Goal: Check status: Check status

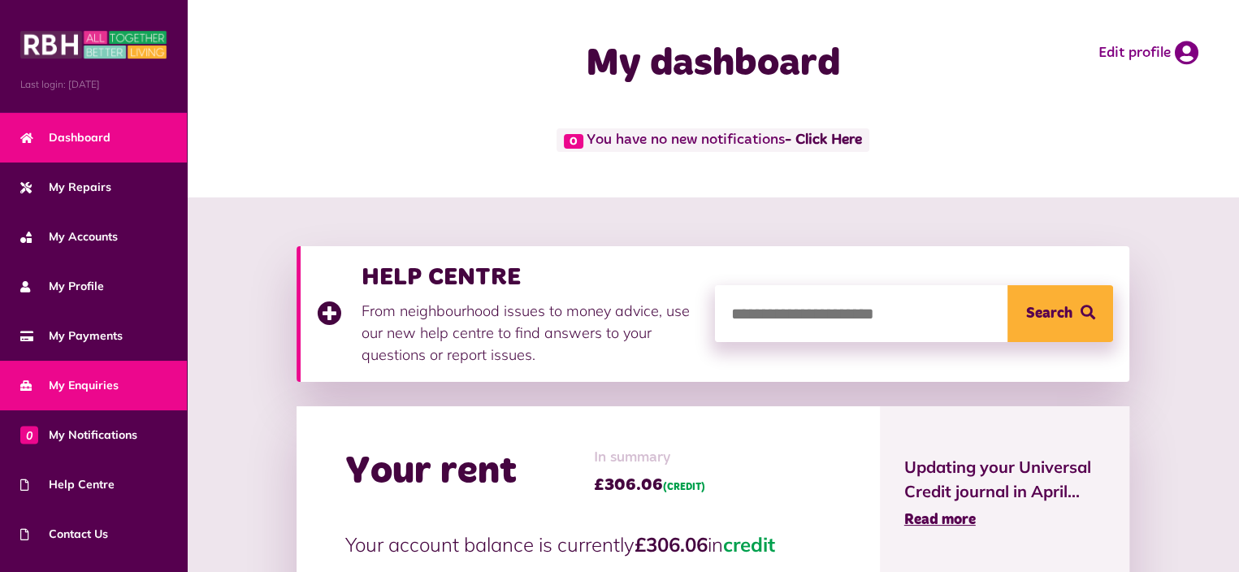
click at [96, 377] on span "My Enquiries" at bounding box center [69, 385] width 98 height 17
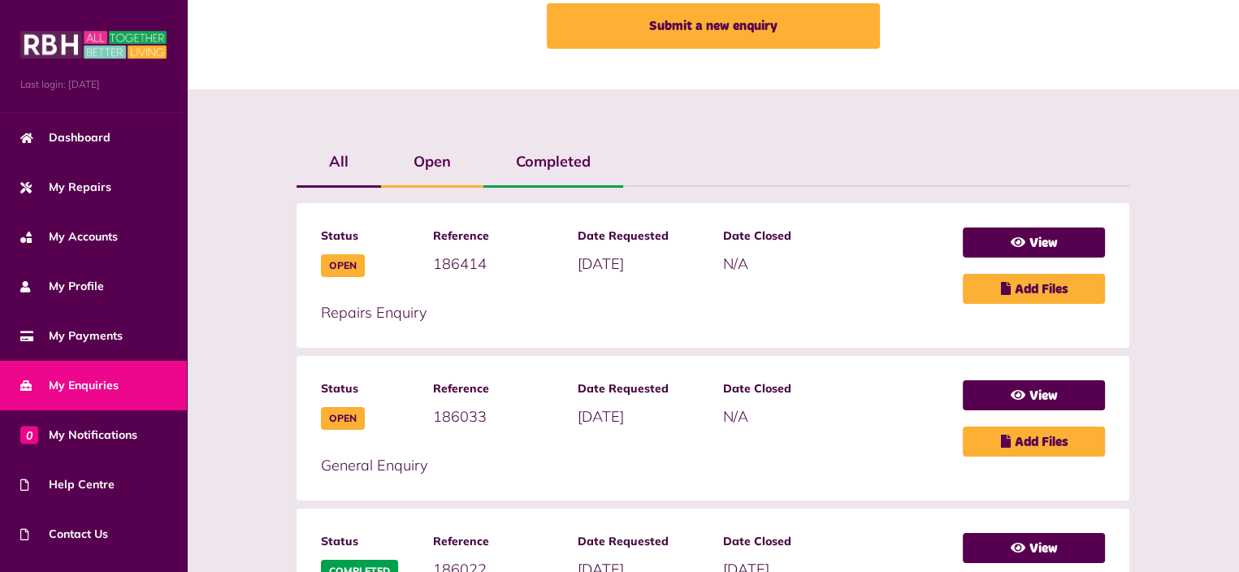
scroll to position [325, 0]
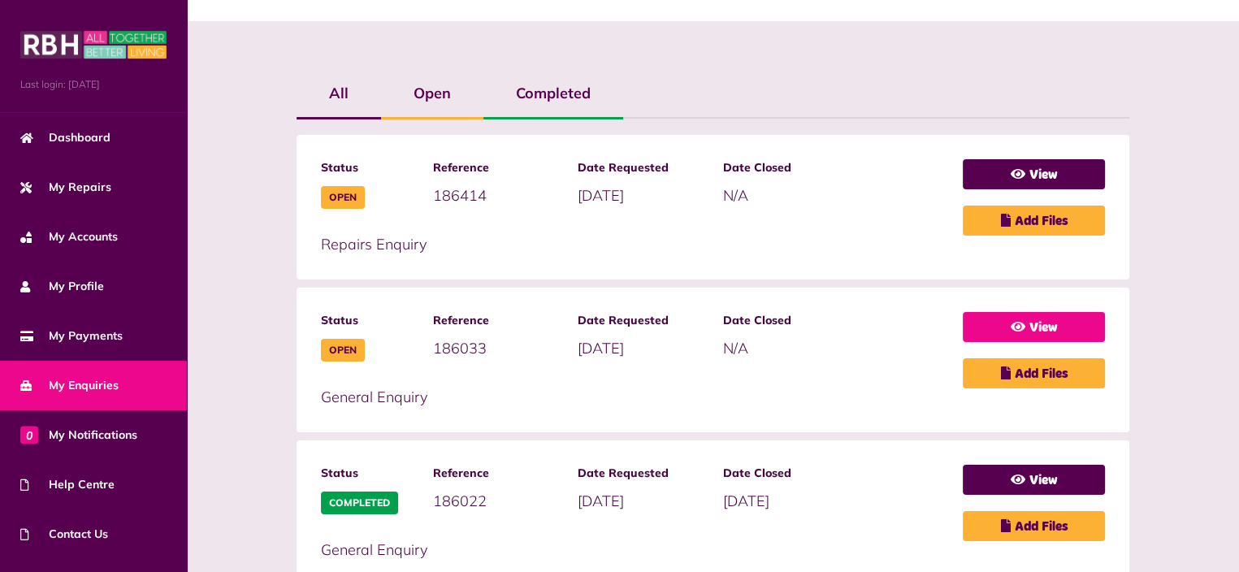
click at [1053, 317] on link "View" at bounding box center [1034, 327] width 142 height 30
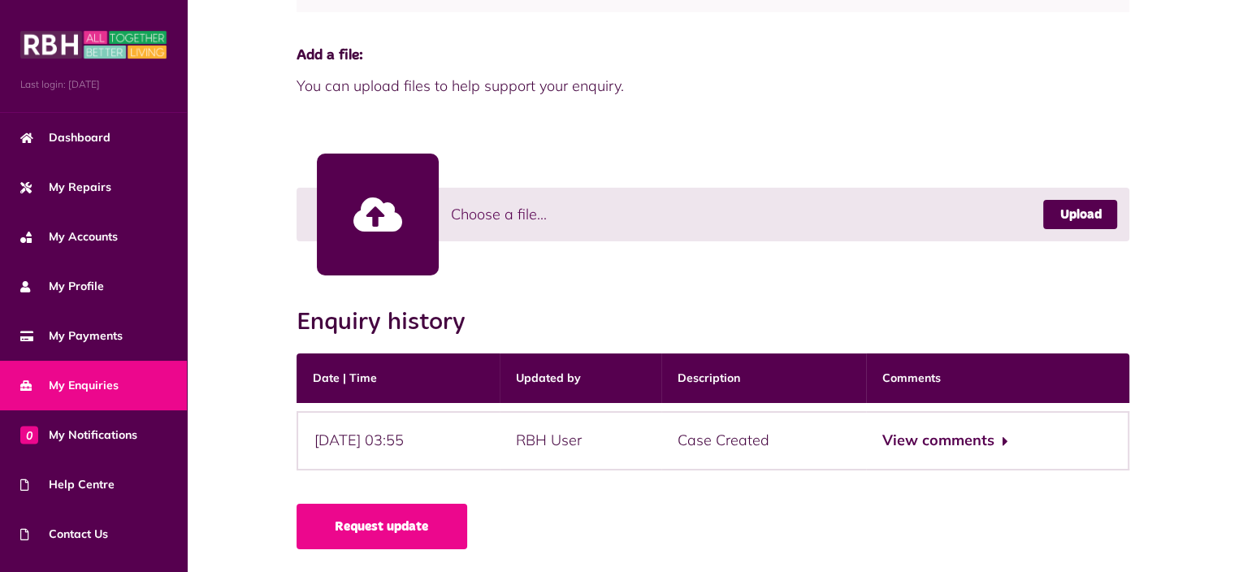
scroll to position [389, 0]
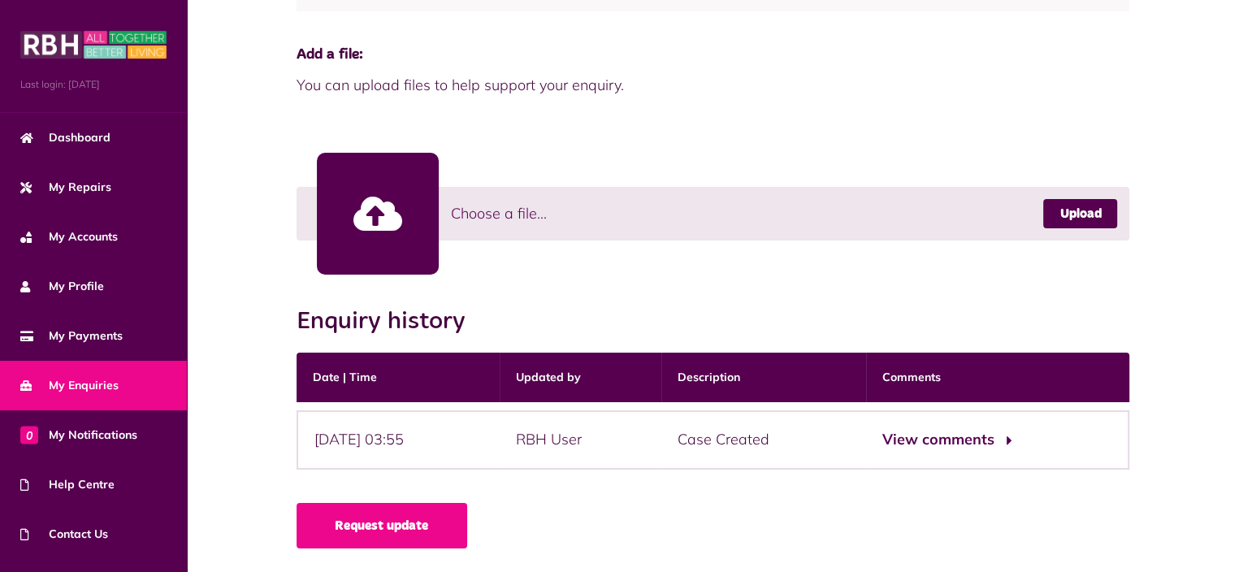
click at [967, 436] on button "View comments" at bounding box center [946, 440] width 126 height 24
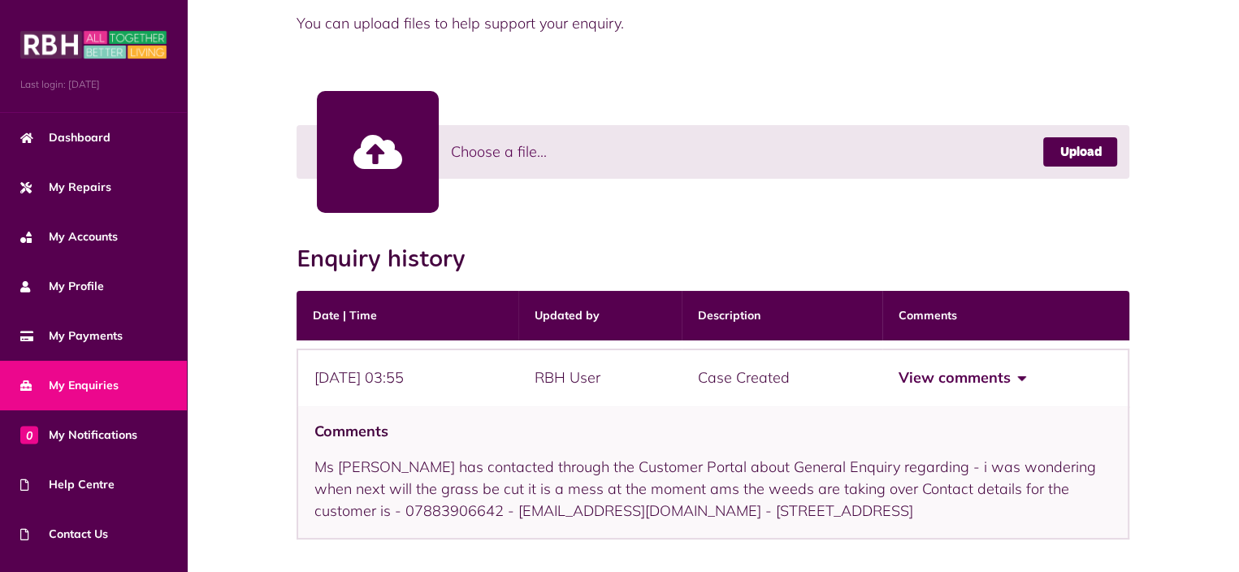
scroll to position [520, 0]
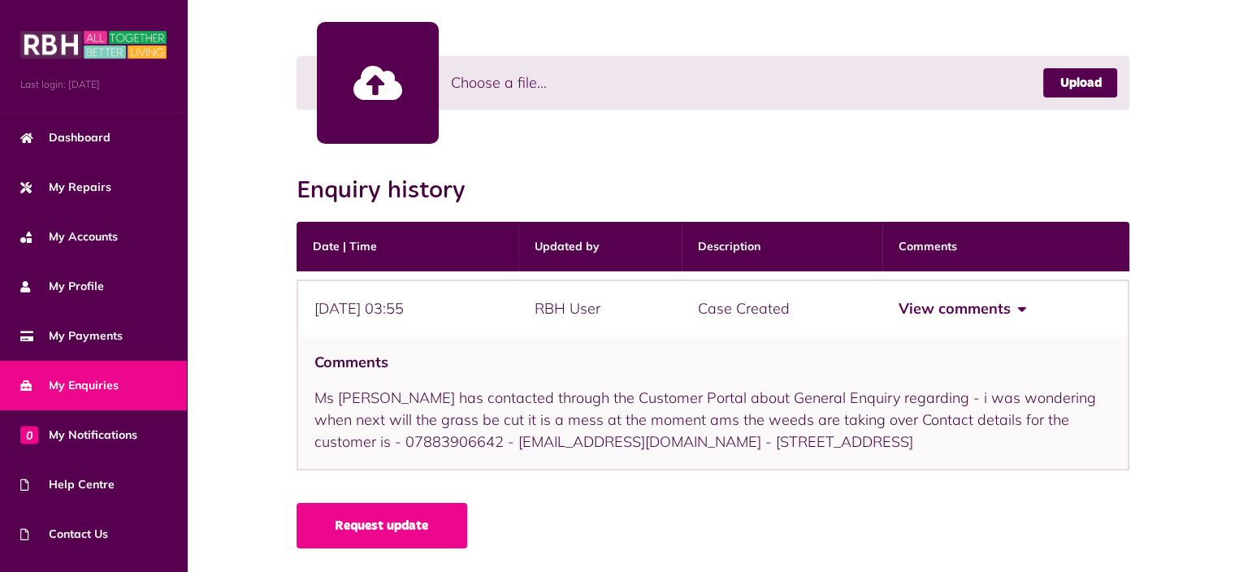
click at [84, 377] on span "My Enquiries" at bounding box center [69, 385] width 98 height 17
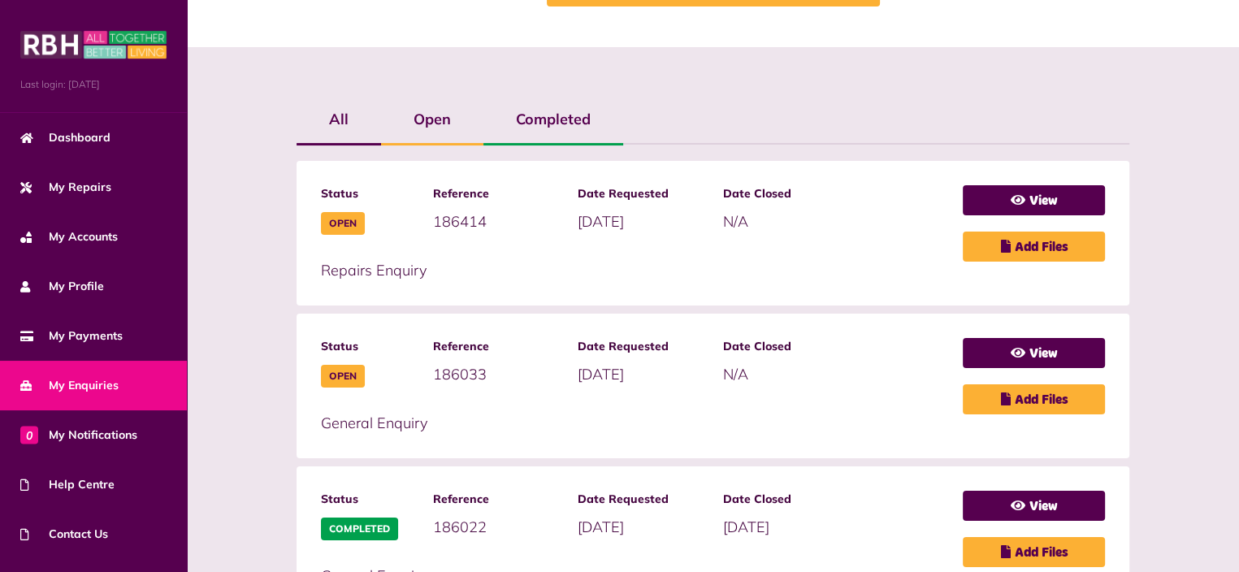
scroll to position [325, 0]
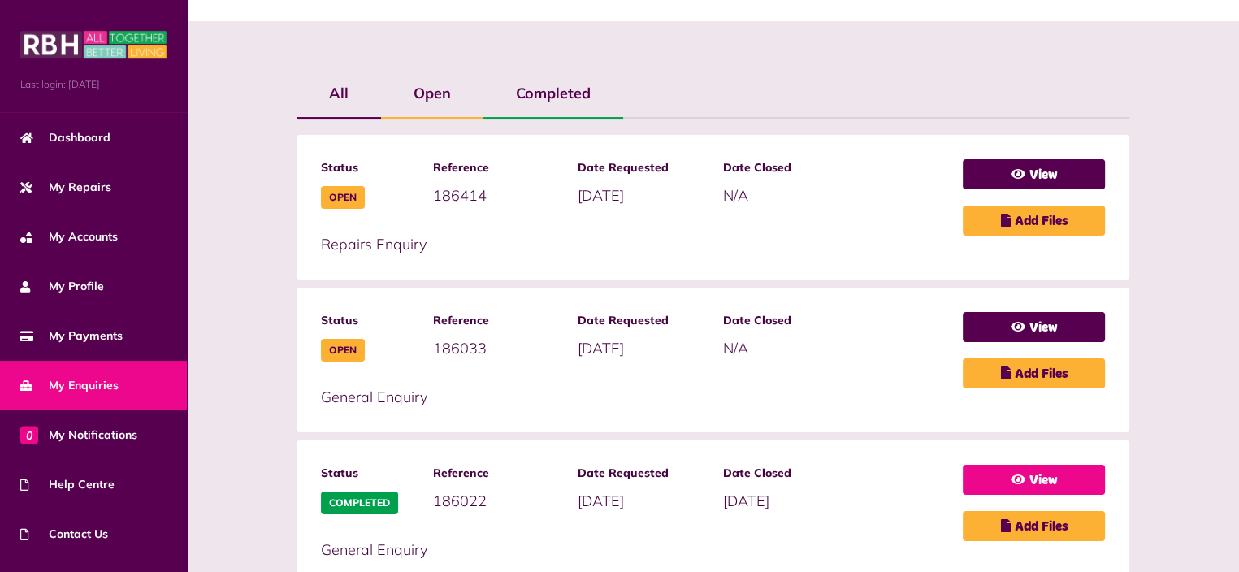
click at [1046, 471] on link "View" at bounding box center [1034, 480] width 142 height 30
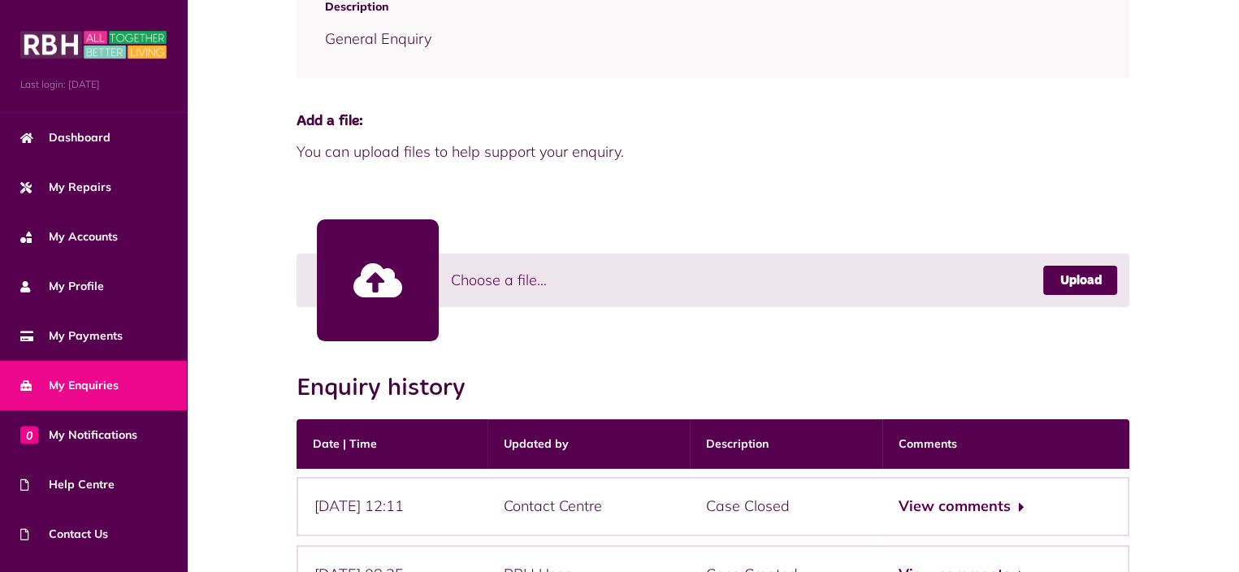
scroll to position [457, 0]
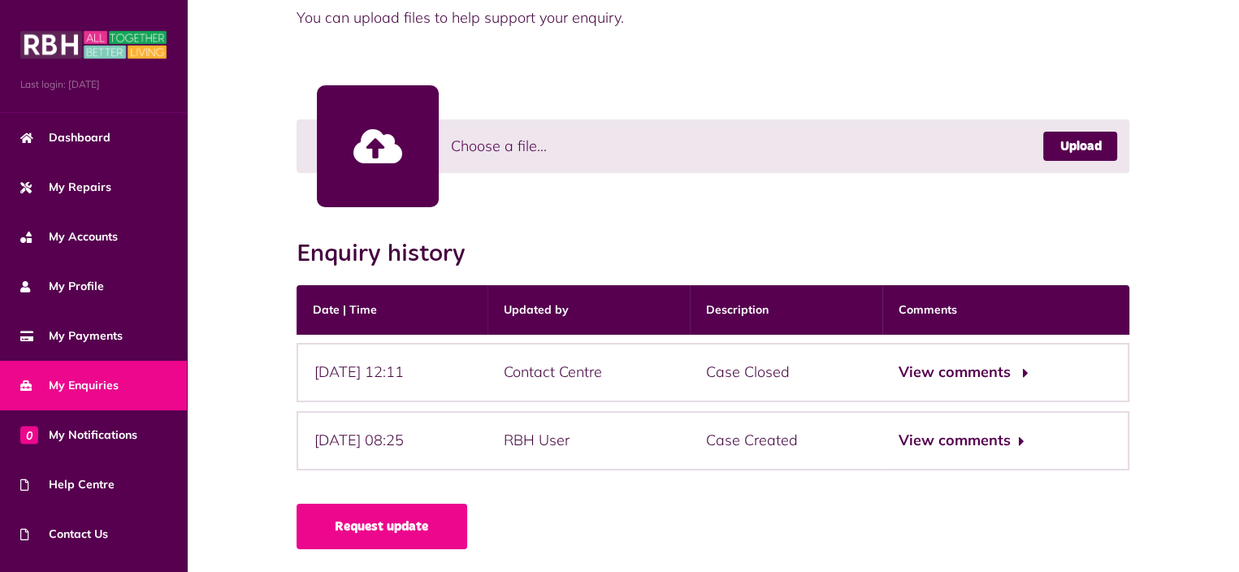
click at [1025, 370] on button "View comments" at bounding box center [962, 373] width 126 height 24
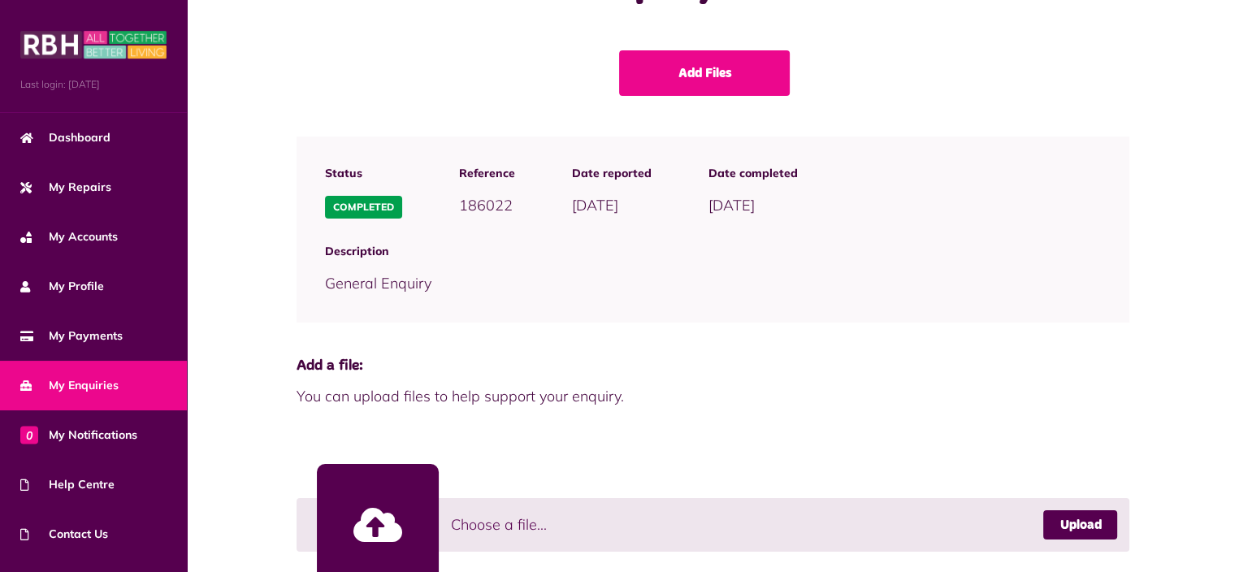
scroll to position [50, 0]
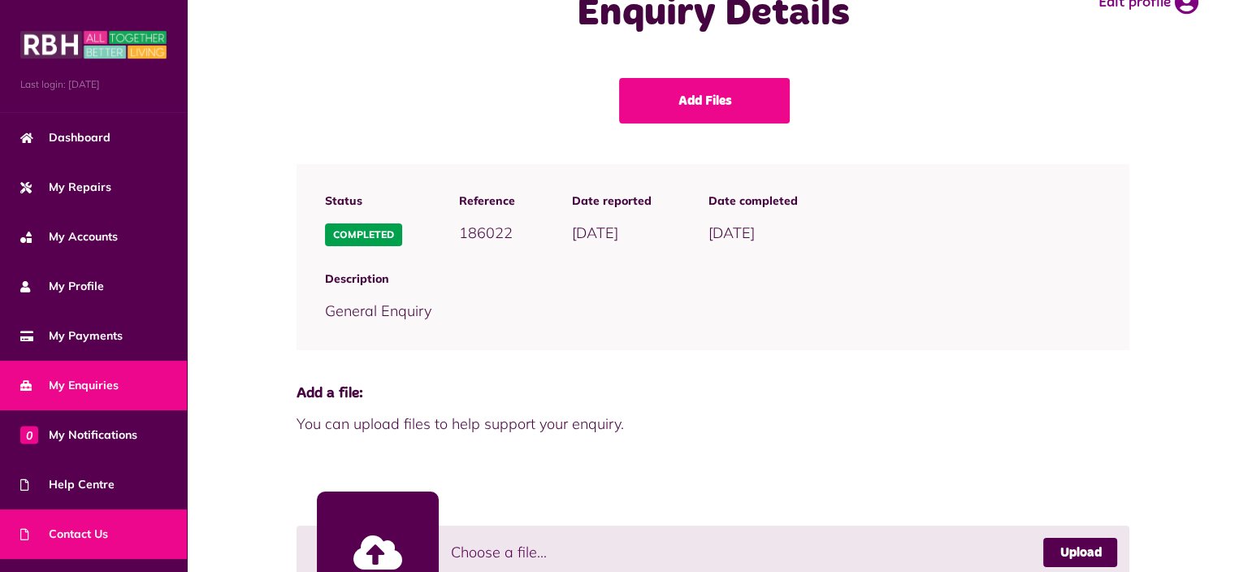
click at [67, 532] on span "Contact Us" at bounding box center [64, 534] width 88 height 17
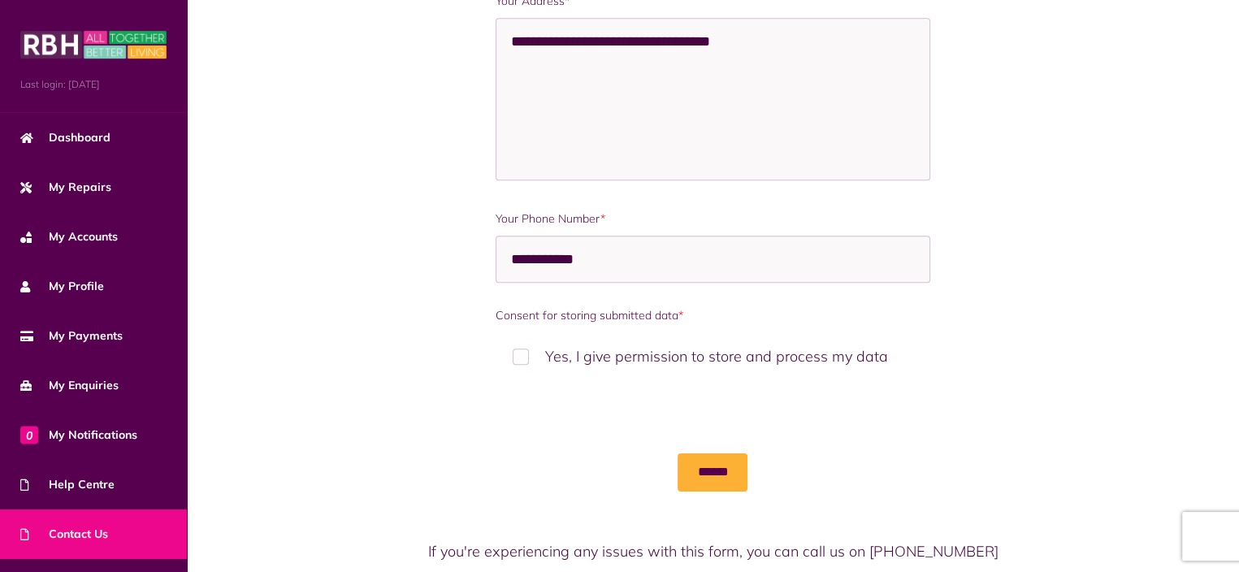
scroll to position [1057, 0]
